Goal: Task Accomplishment & Management: Complete application form

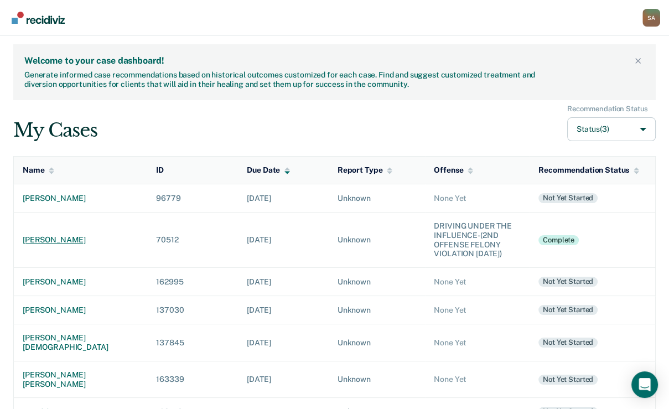
scroll to position [44, 0]
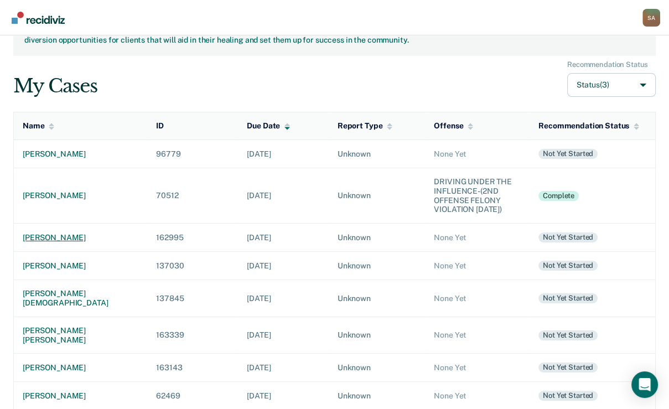
click at [73, 242] on div "[PERSON_NAME]" at bounding box center [81, 237] width 116 height 9
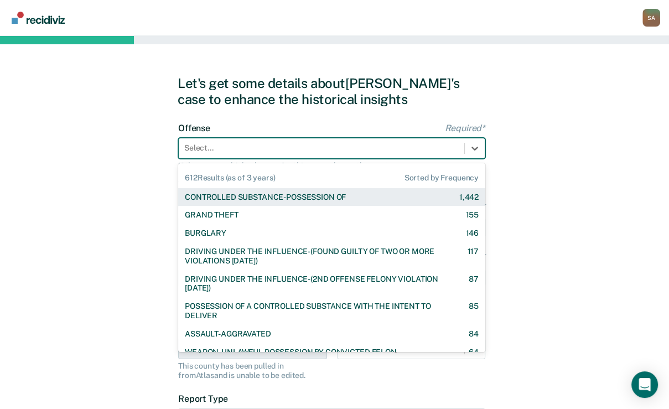
click at [308, 159] on div "Select..." at bounding box center [331, 148] width 307 height 21
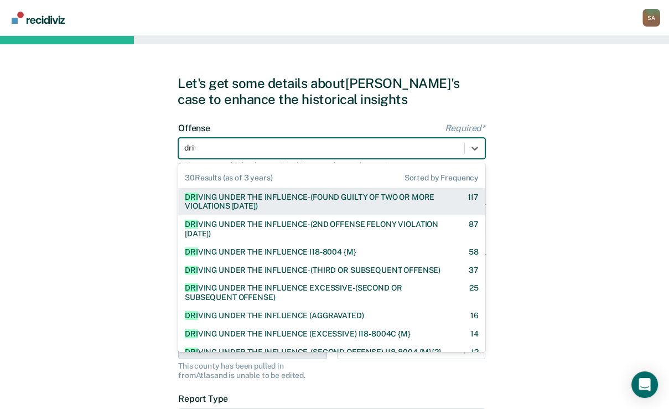
type input "drivin"
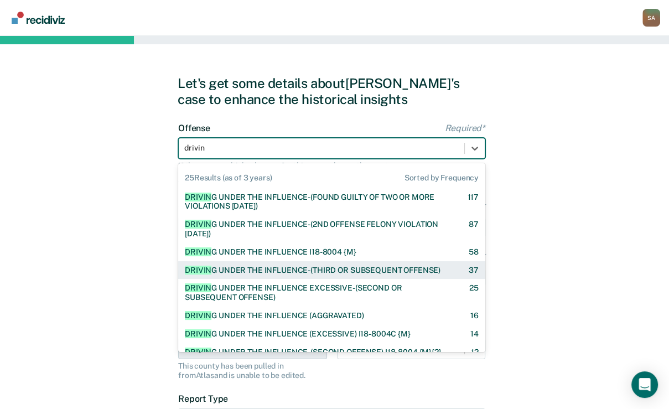
click at [285, 275] on div "DRIVIN G UNDER THE INFLUENCE-(THIRD OR SUBSEQUENT OFFENSE)" at bounding box center [313, 270] width 256 height 9
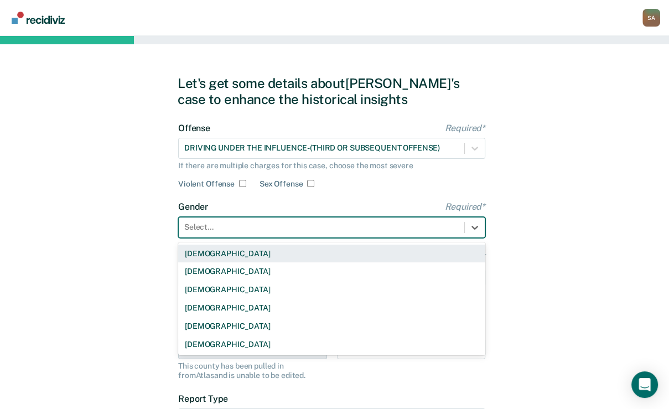
click at [285, 235] on div "Select..." at bounding box center [322, 227] width 286 height 16
click at [271, 263] on div "[DEMOGRAPHIC_DATA]" at bounding box center [331, 254] width 307 height 18
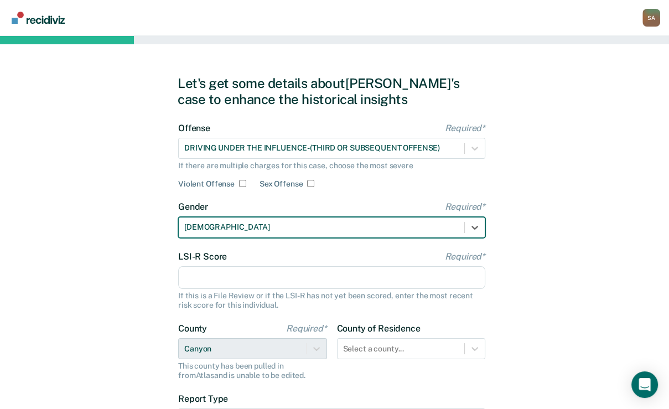
click at [270, 290] on input "LSI-R Score Required*" at bounding box center [331, 277] width 307 height 23
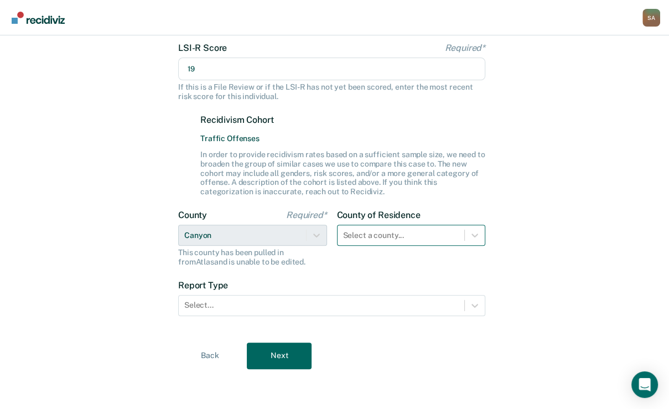
type input "19"
click at [383, 246] on div "Select a county..." at bounding box center [411, 235] width 149 height 21
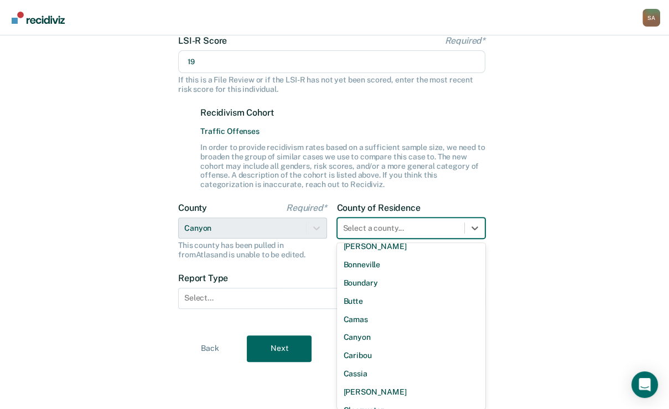
scroll to position [177, 0]
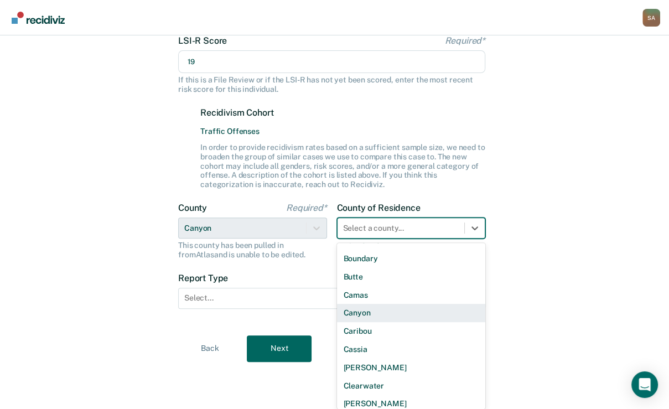
click at [365, 322] on div "Canyon" at bounding box center [411, 313] width 149 height 18
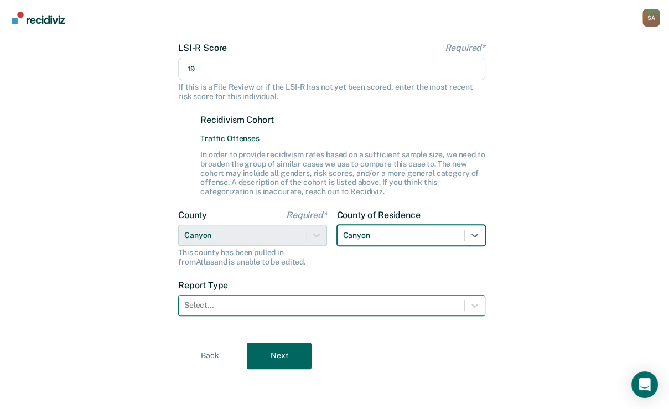
click at [365, 316] on div "Select..." at bounding box center [331, 305] width 307 height 21
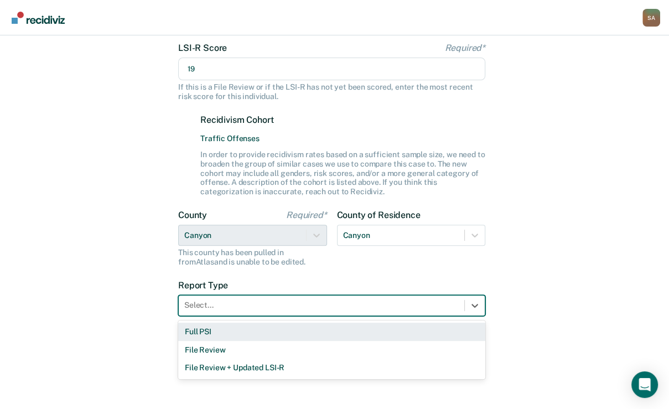
click at [181, 341] on div "Full PSI" at bounding box center [331, 332] width 307 height 18
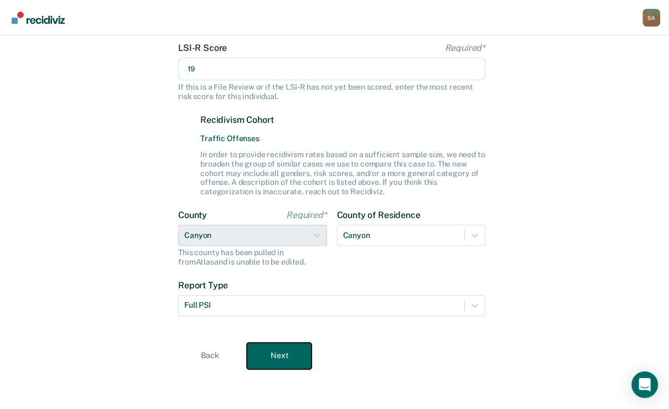
click at [253, 363] on button "Next" at bounding box center [279, 356] width 65 height 27
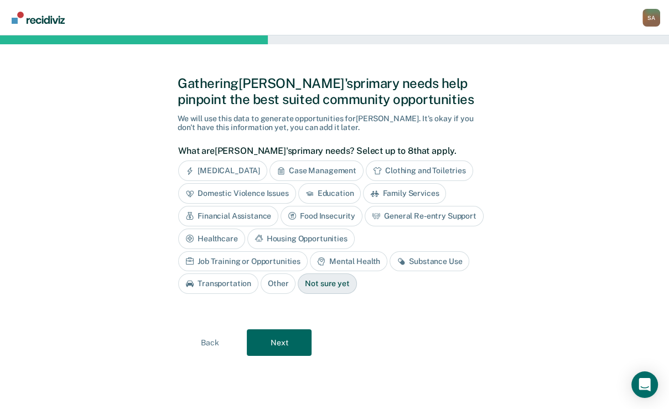
click at [354, 272] on div "Mental Health" at bounding box center [348, 261] width 77 height 20
click at [402, 272] on div "Substance Use" at bounding box center [442, 261] width 80 height 20
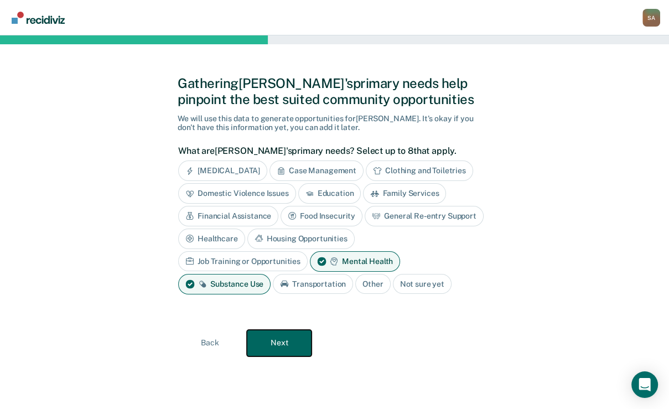
click at [293, 356] on button "Next" at bounding box center [279, 343] width 65 height 27
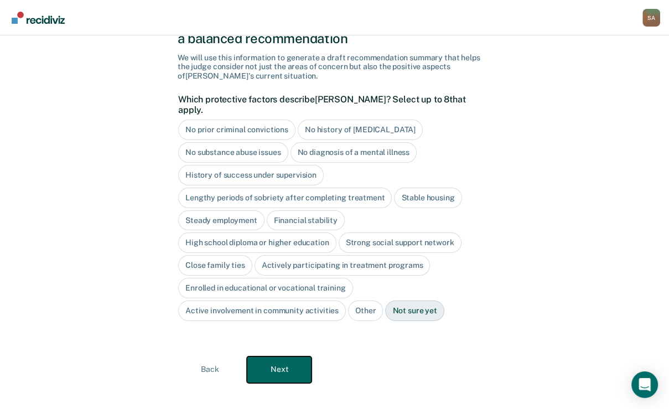
scroll to position [139, 0]
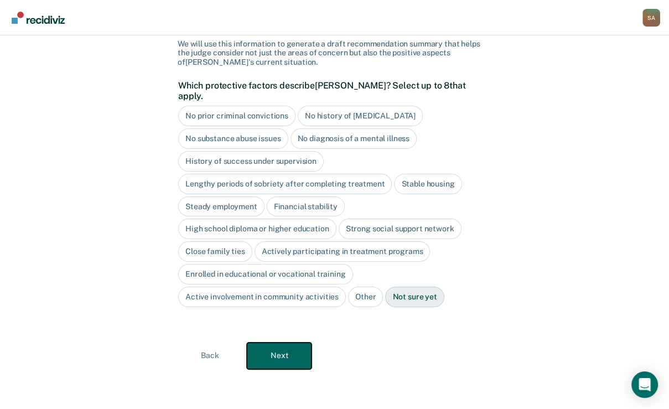
click at [301, 369] on button "Next" at bounding box center [279, 356] width 65 height 27
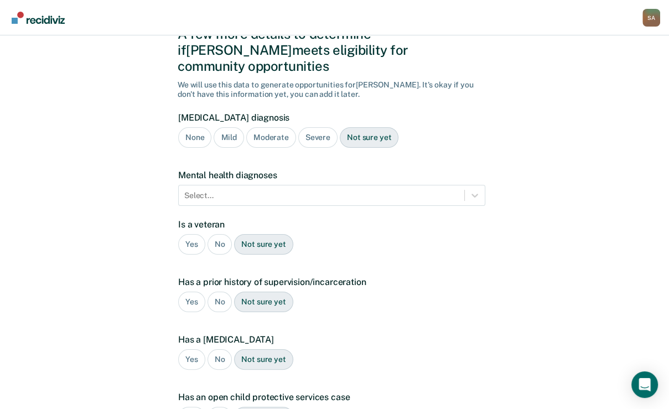
scroll to position [30, 0]
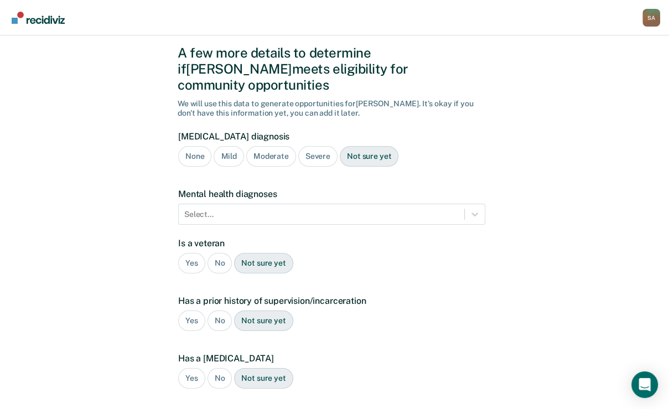
click at [290, 167] on div "Moderate" at bounding box center [271, 156] width 50 height 20
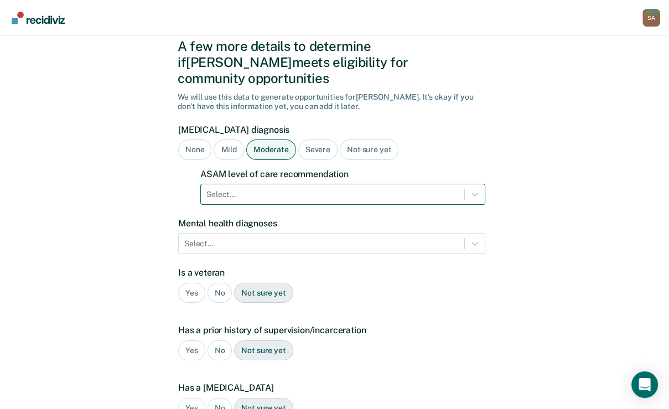
click at [279, 200] on div at bounding box center [332, 195] width 252 height 12
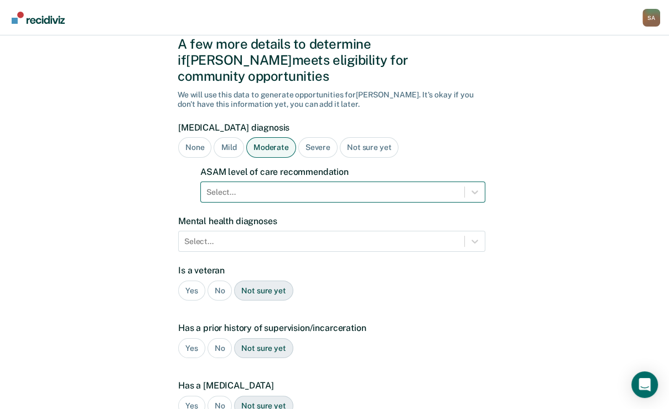
scroll to position [40, 0]
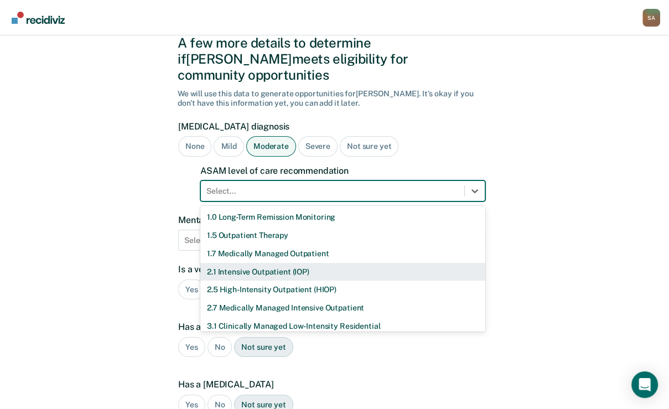
click at [285, 281] on div "2.1 Intensive Outpatient (IOP)" at bounding box center [342, 272] width 285 height 18
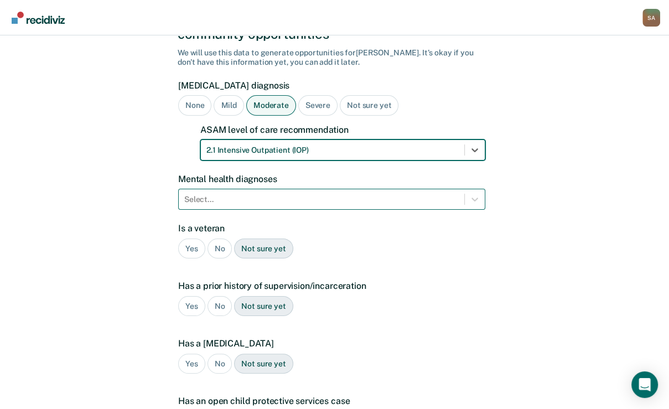
click at [287, 210] on div "Select..." at bounding box center [331, 199] width 307 height 21
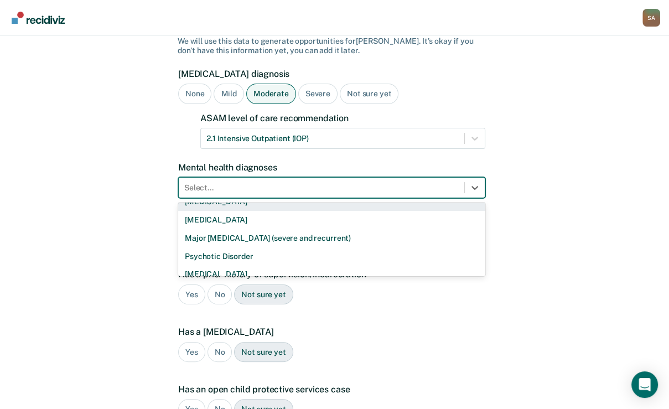
scroll to position [44, 0]
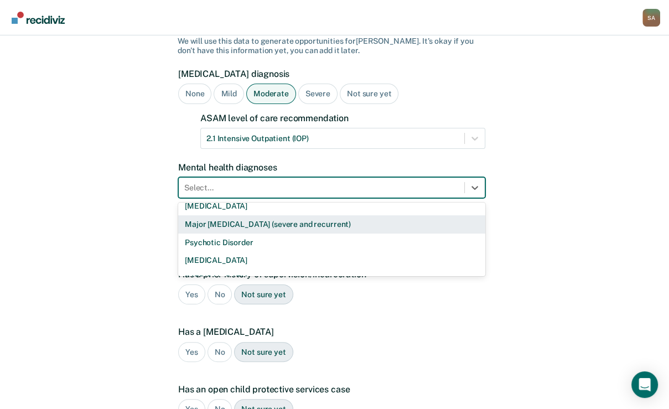
click at [286, 234] on div "Major [MEDICAL_DATA] (severe and recurrent)" at bounding box center [331, 224] width 307 height 18
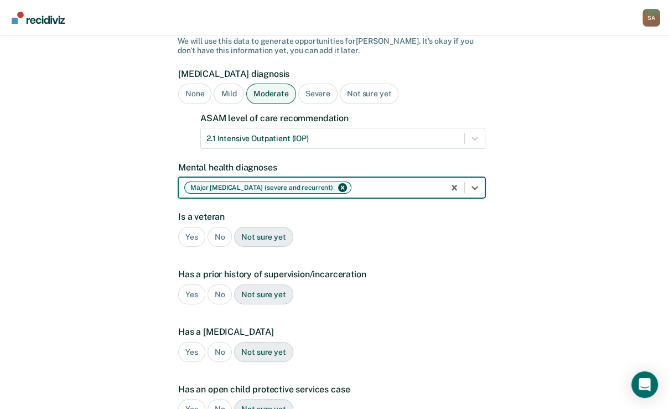
click at [436, 194] on div at bounding box center [396, 188] width 85 height 12
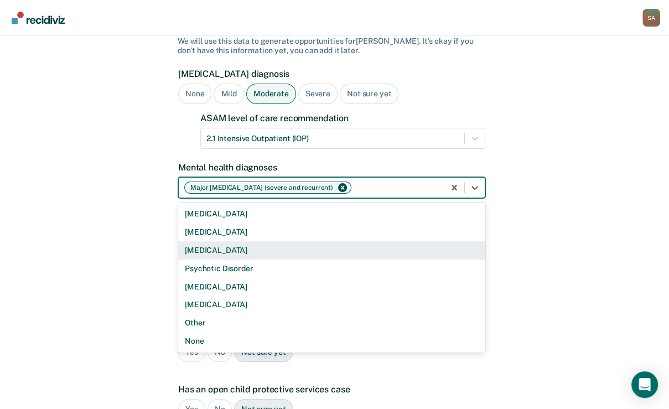
scroll to position [2, 0]
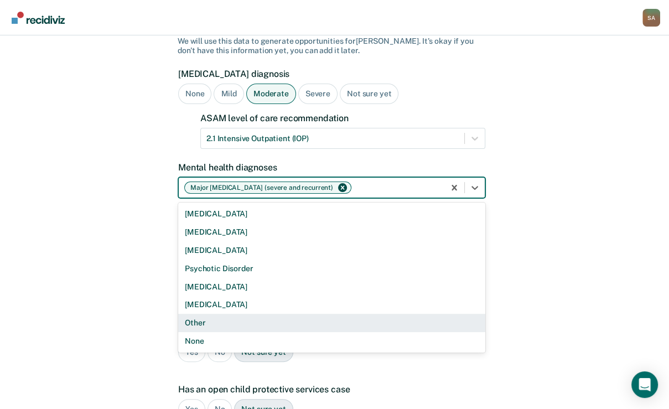
click at [273, 332] on div "Other" at bounding box center [331, 323] width 307 height 18
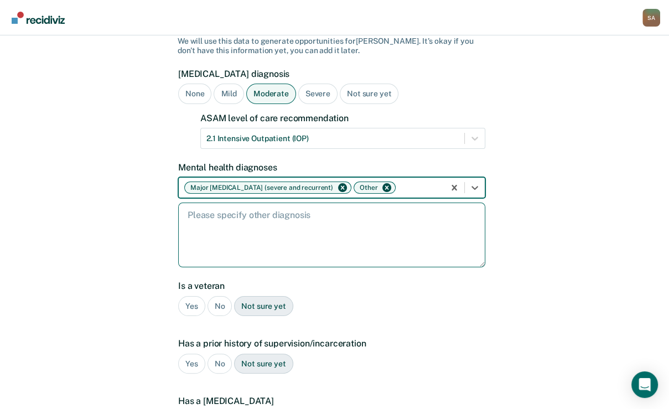
click at [324, 267] on textarea at bounding box center [331, 235] width 307 height 65
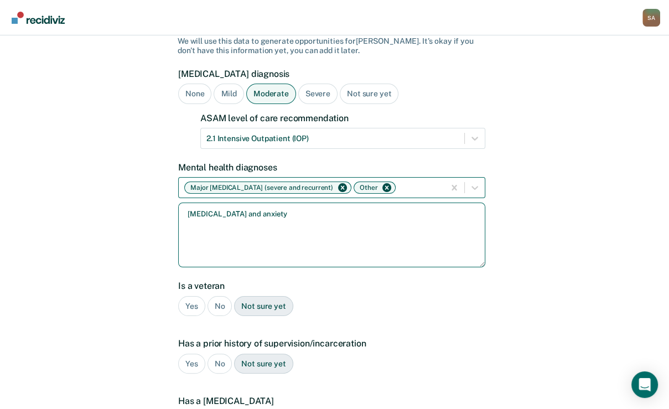
type textarea "[MEDICAL_DATA] and anxiety"
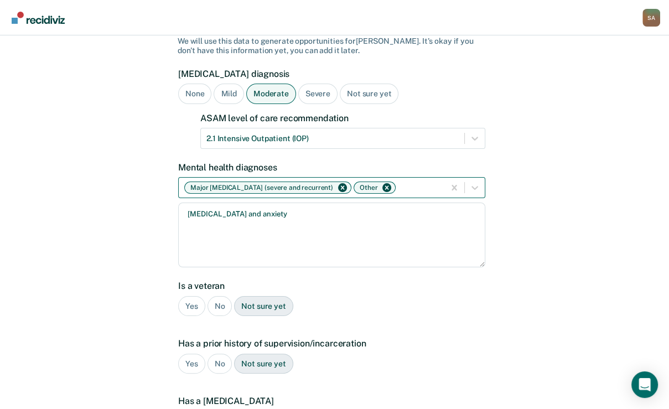
click at [354, 194] on div "Other" at bounding box center [375, 188] width 42 height 12
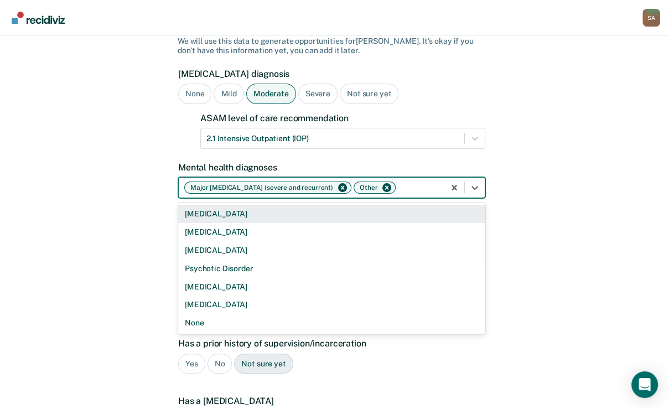
click at [383, 192] on icon "Remove Other" at bounding box center [387, 188] width 8 height 8
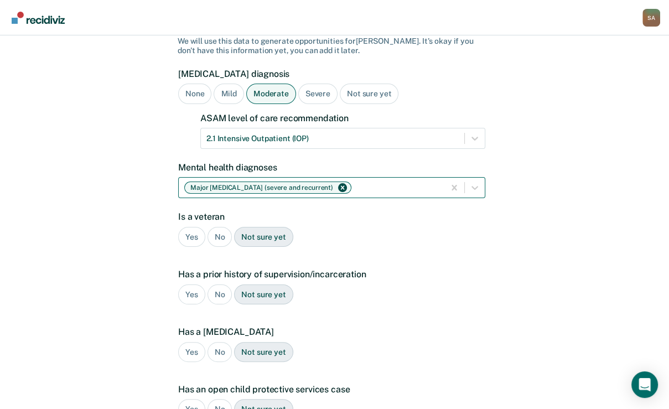
click at [609, 297] on div "A few more details to determine if [PERSON_NAME] meets eligibility for communit…" at bounding box center [334, 260] width 669 height 637
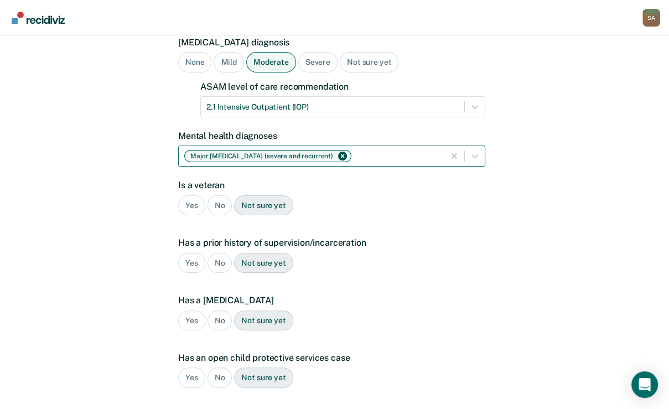
scroll to position [182, 0]
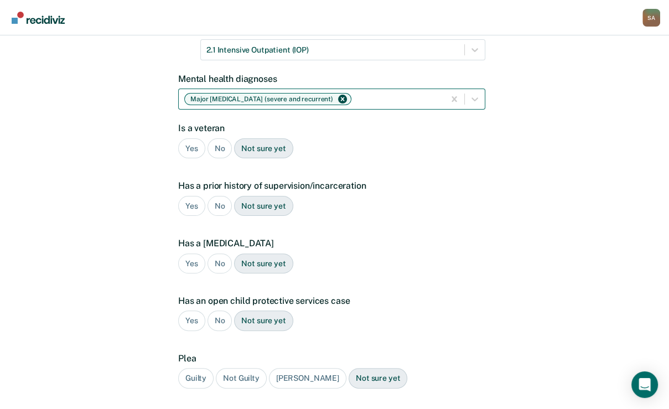
click at [223, 159] on div "No" at bounding box center [220, 148] width 25 height 20
click at [197, 216] on div "Yes" at bounding box center [191, 206] width 27 height 20
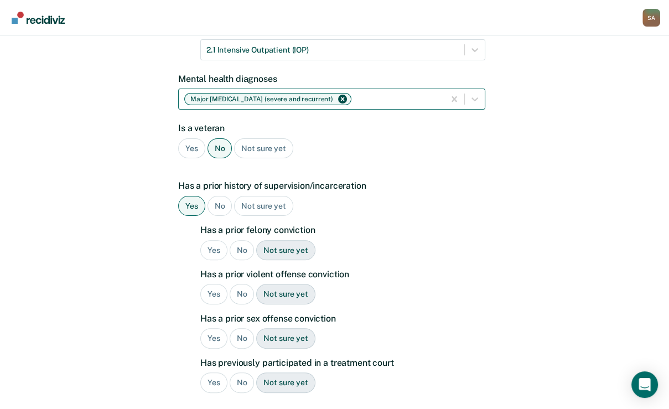
click at [250, 261] on div "No" at bounding box center [242, 250] width 25 height 20
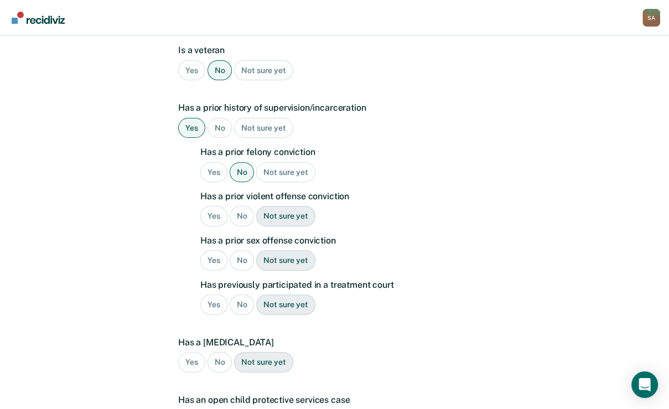
scroll to position [270, 0]
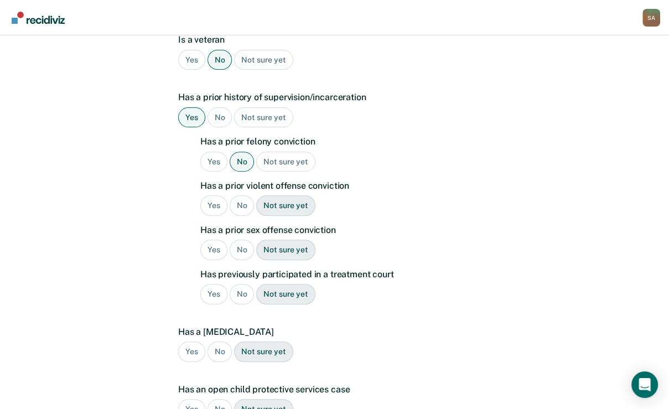
click at [246, 216] on div "No" at bounding box center [242, 205] width 25 height 20
click at [247, 260] on div "No" at bounding box center [242, 250] width 25 height 20
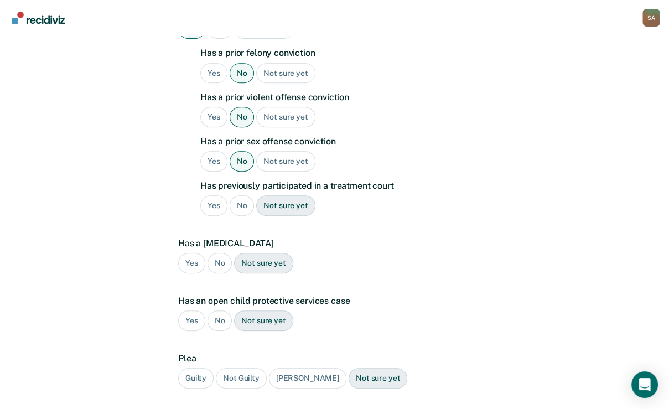
click at [249, 216] on div "No" at bounding box center [242, 205] width 25 height 20
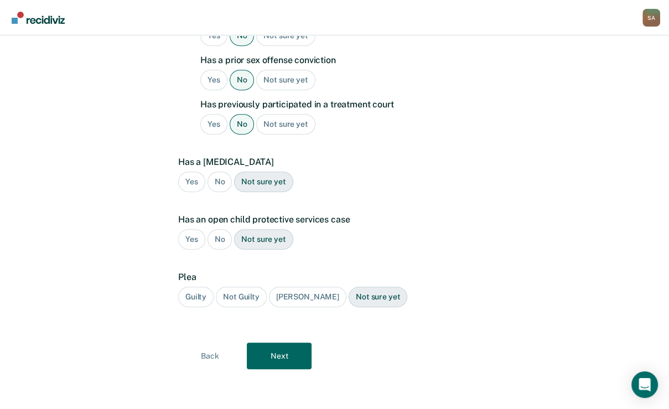
scroll to position [447, 0]
click at [220, 192] on div "No" at bounding box center [220, 182] width 25 height 20
click at [222, 250] on div "No" at bounding box center [220, 239] width 25 height 20
click at [213, 296] on div "Guilty" at bounding box center [195, 297] width 35 height 20
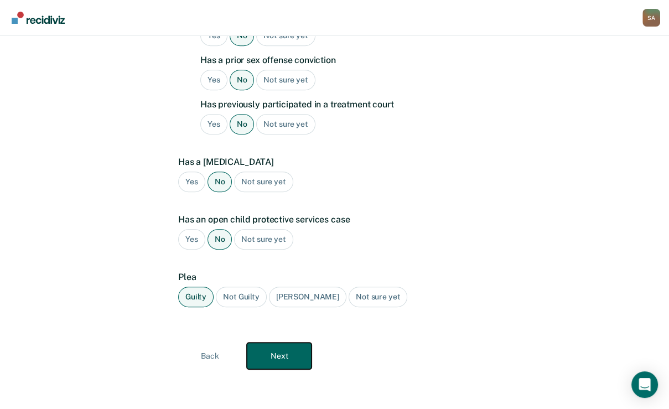
click at [287, 361] on button "Next" at bounding box center [279, 356] width 65 height 27
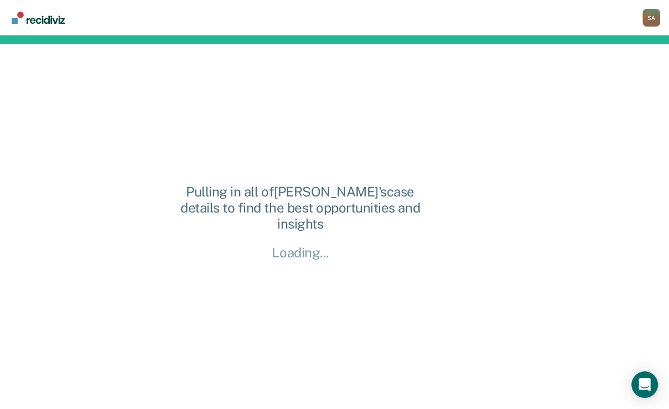
scroll to position [9, 0]
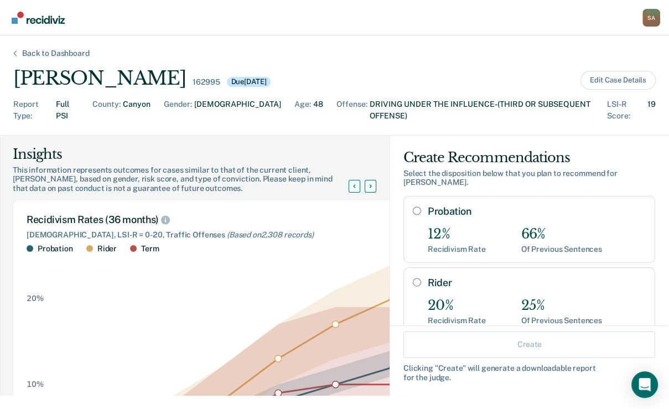
click at [413, 215] on input "Probation" at bounding box center [417, 210] width 8 height 9
radio input "true"
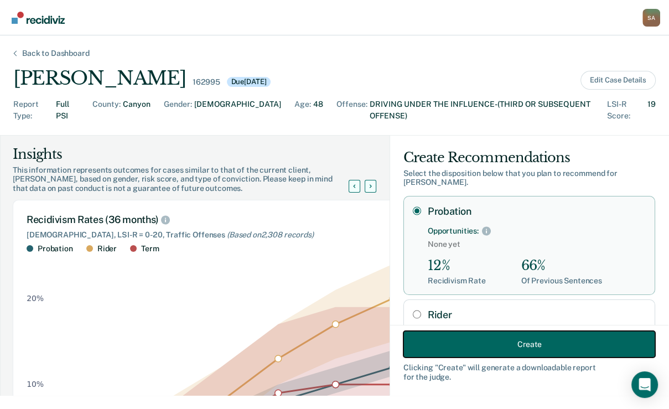
click at [566, 343] on button "Create" at bounding box center [530, 344] width 252 height 27
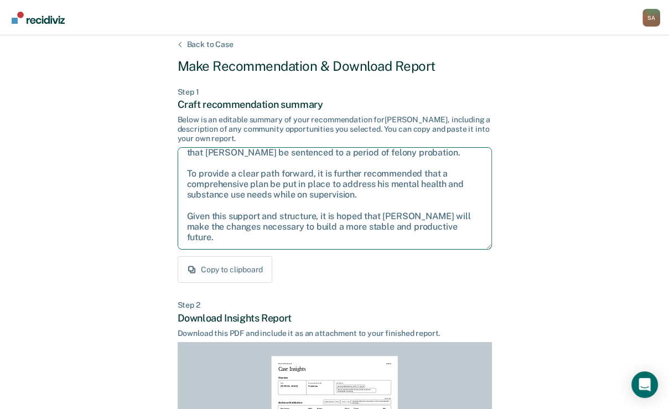
scroll to position [71, 0]
drag, startPoint x: 188, startPoint y: 209, endPoint x: 531, endPoint y: 316, distance: 359.4
click at [531, 316] on div "Back to Case Make Recommendation & Download Report Step 1 Craft recommendation …" at bounding box center [334, 325] width 669 height 596
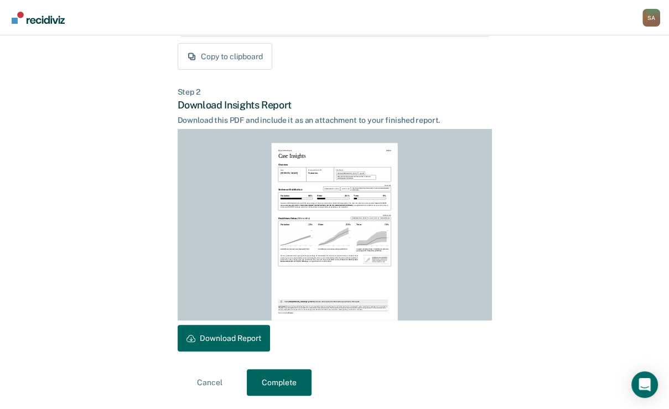
scroll to position [289, 0]
click at [270, 348] on button "Download Report" at bounding box center [224, 338] width 92 height 27
click at [271, 374] on button "Complete" at bounding box center [279, 382] width 65 height 27
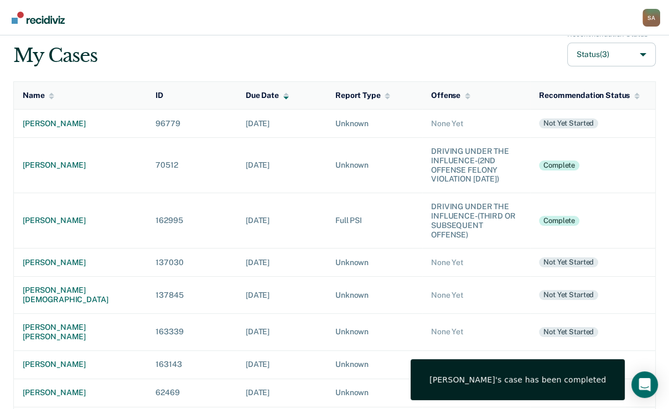
scroll to position [89, 0]
